Goal: Task Accomplishment & Management: Manage account settings

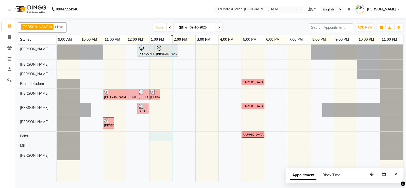
click at [161, 137] on div "[PERSON_NAME], TK05, 12:30 PM-01:15 PM, Style Director Level Men's Haircut [PER…" at bounding box center [230, 112] width 347 height 137
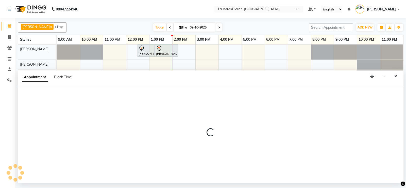
select select "75545"
select select "tentative"
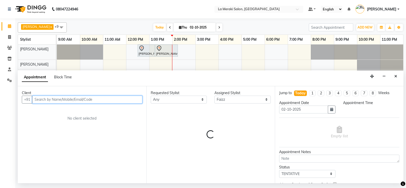
select select "780"
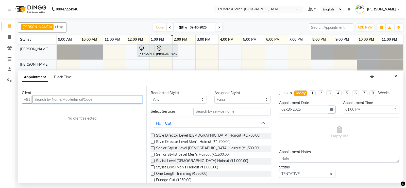
click at [92, 98] on input "text" at bounding box center [87, 99] width 110 height 8
type input "y"
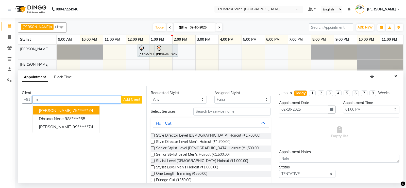
type input "n"
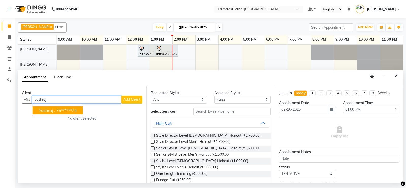
click at [76, 111] on ngb-highlight "75******74" at bounding box center [66, 110] width 21 height 5
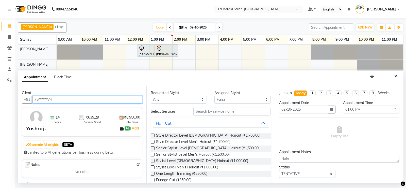
type input "75******74"
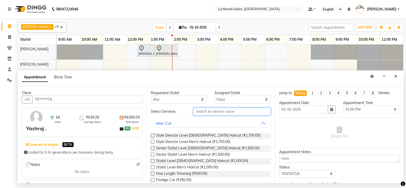
click at [199, 113] on input "text" at bounding box center [232, 111] width 78 height 8
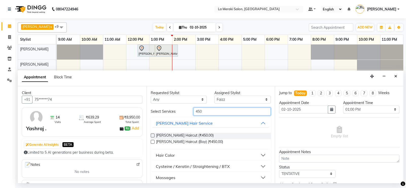
type input "450"
click at [153, 135] on label at bounding box center [153, 135] width 4 height 4
click at [153, 135] on input "checkbox" at bounding box center [152, 135] width 3 height 3
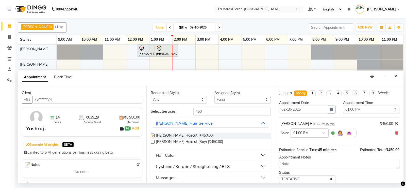
checkbox input "false"
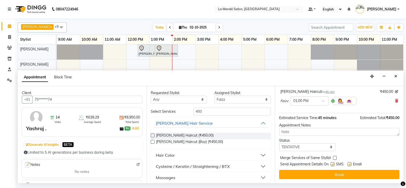
click at [334, 164] on label at bounding box center [333, 164] width 4 height 4
click at [334, 164] on input "checkbox" at bounding box center [332, 164] width 3 height 3
checkbox input "false"
click at [349, 164] on label at bounding box center [350, 164] width 4 height 4
click at [349, 164] on input "checkbox" at bounding box center [349, 164] width 3 height 3
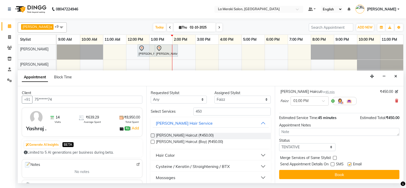
checkbox input "false"
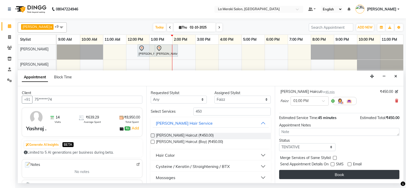
click at [345, 174] on button "Book" at bounding box center [339, 174] width 120 height 9
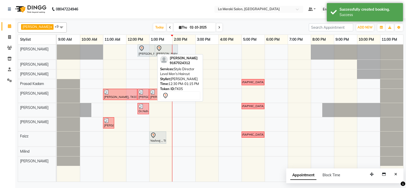
click at [142, 54] on div "[PERSON_NAME], TK05, 12:30 PM-01:15 PM, Style Director Level Men's Haircut" at bounding box center [146, 50] width 16 height 11
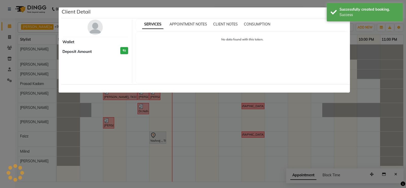
select select "7"
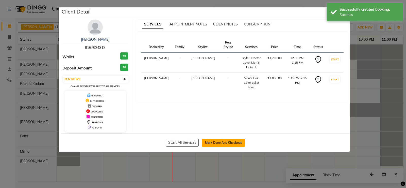
click at [218, 143] on button "Mark Done And Checkout" at bounding box center [223, 142] width 43 height 8
select select "438"
select select "service"
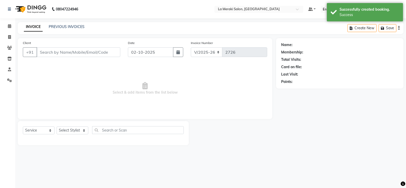
type input "91******12"
select select "5904"
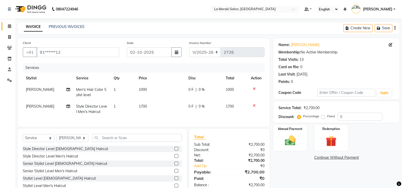
click at [9, 23] on link "Calendar" at bounding box center [8, 26] width 12 height 8
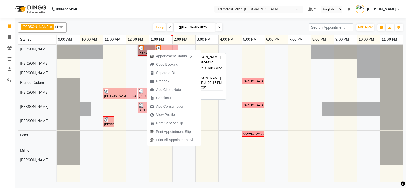
click at [162, 48] on div at bounding box center [166, 47] width 21 height 5
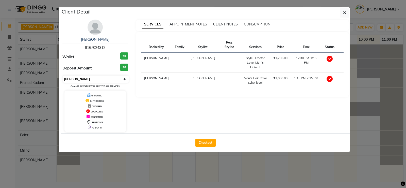
click at [95, 82] on select "Select MARK DONE UPCOMING" at bounding box center [96, 78] width 66 height 7
select select "5"
click at [63, 75] on select "Select MARK DONE UPCOMING" at bounding box center [96, 78] width 66 height 7
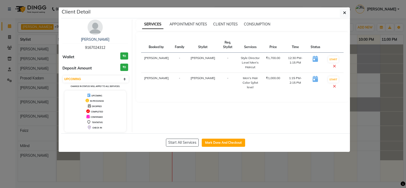
click at [334, 65] on icon at bounding box center [334, 66] width 3 height 4
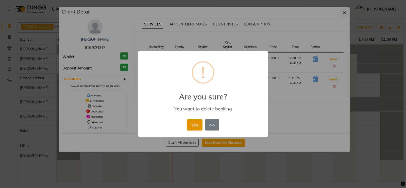
click at [195, 124] on button "Yes" at bounding box center [194, 124] width 15 height 11
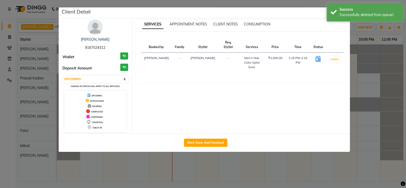
click at [370, 63] on ngb-modal-window "Client Detail [PERSON_NAME] 9167024312 Wallet ₹0 Deposit Amount ₹0 Select IN SE…" at bounding box center [203, 94] width 406 height 188
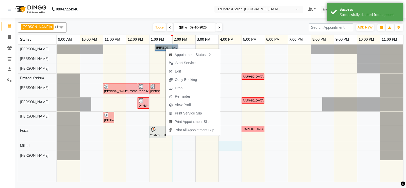
click at [233, 149] on div "[PERSON_NAME], TK05, 01:15 PM-02:15 PM, Men's Hair Color Sylist level [DEMOGRAP…" at bounding box center [230, 112] width 347 height 137
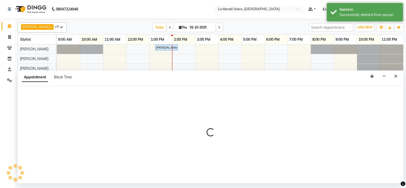
select select "64939"
select select "960"
select select "tentative"
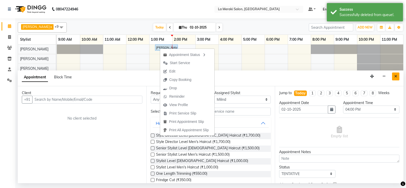
click at [395, 76] on icon "Close" at bounding box center [396, 76] width 3 height 4
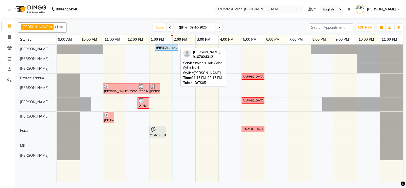
click at [165, 48] on div "[PERSON_NAME], TK05, 01:15 PM-02:15 PM, Men's Hair Color Sylist level" at bounding box center [167, 47] width 22 height 5
select select "5"
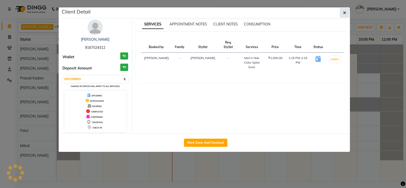
click at [343, 14] on button "button" at bounding box center [345, 13] width 10 height 10
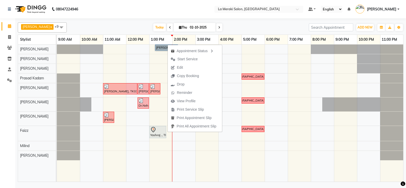
click at [141, 164] on td at bounding box center [137, 112] width 23 height 137
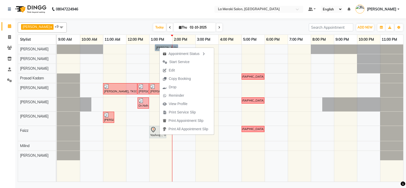
drag, startPoint x: 159, startPoint y: 47, endPoint x: 156, endPoint y: 47, distance: 3.8
drag, startPoint x: 156, startPoint y: 47, endPoint x: 161, endPoint y: 45, distance: 6.2
click at [0, 102] on div "Calendar Invoice Clients Inventory Staff Settings Completed InProgress Upcoming…" at bounding box center [34, 97] width 69 height 166
